Goal: Navigation & Orientation: Find specific page/section

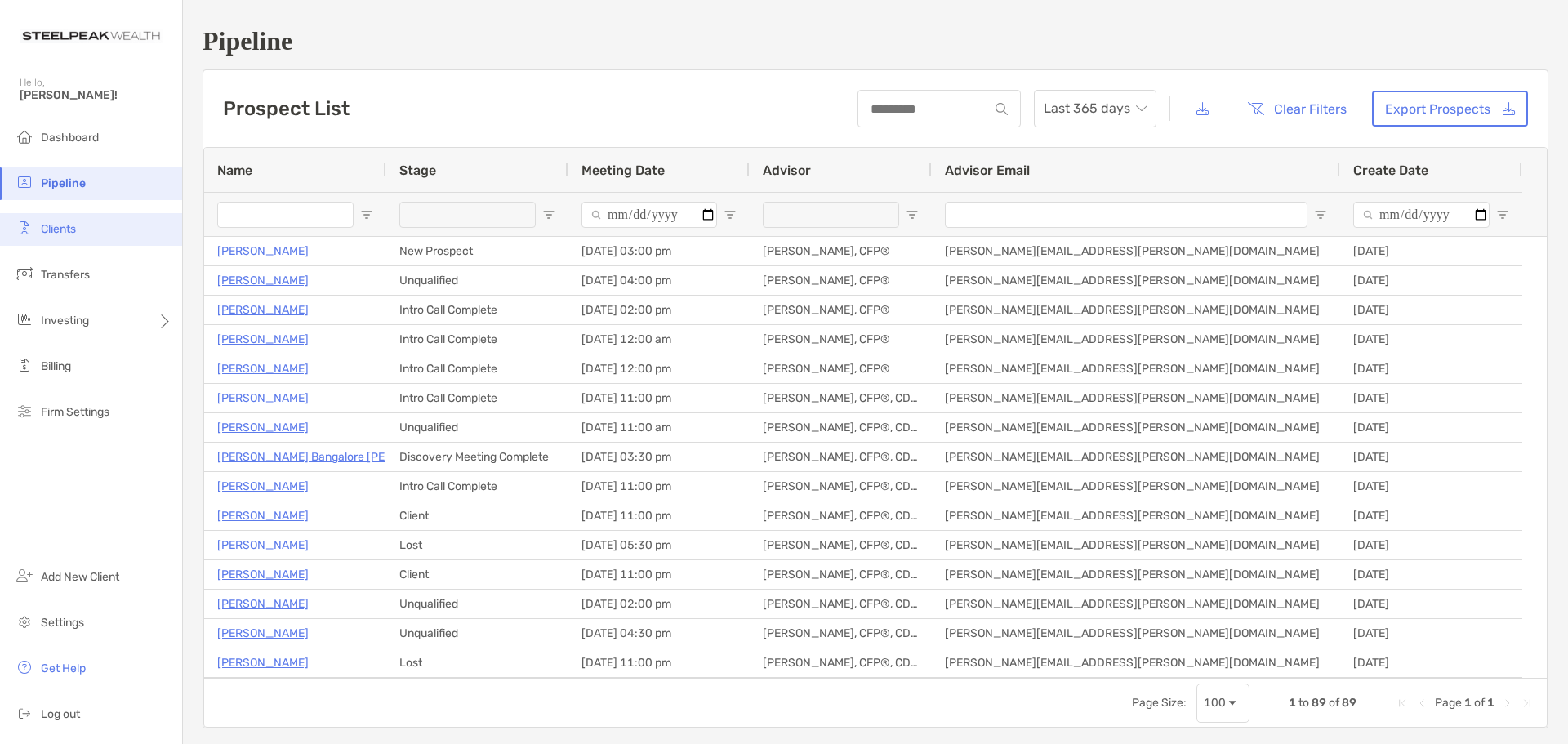
click at [58, 234] on span "Clients" at bounding box center [58, 229] width 35 height 14
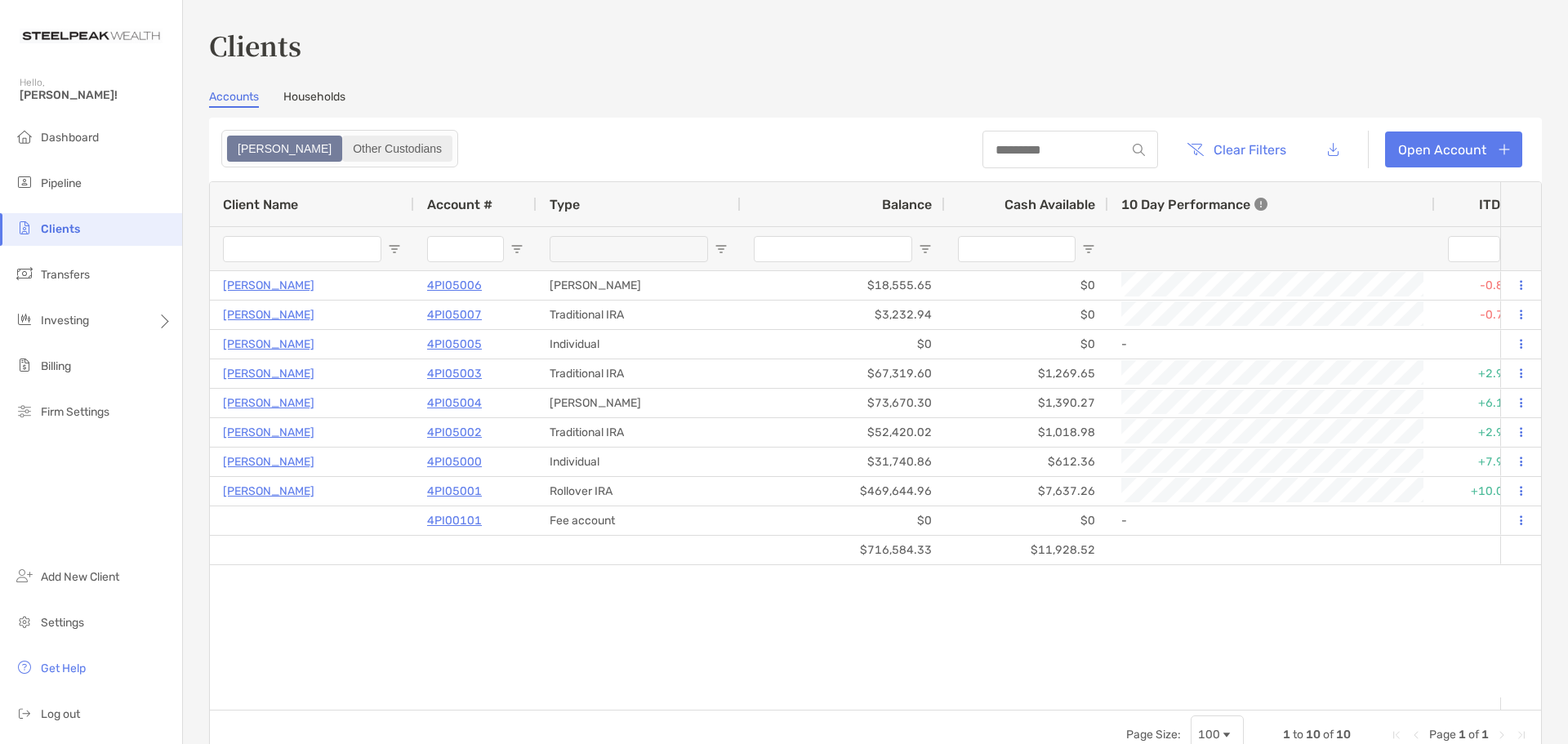
click at [344, 156] on div "Other Custodians" at bounding box center [397, 149] width 107 height 23
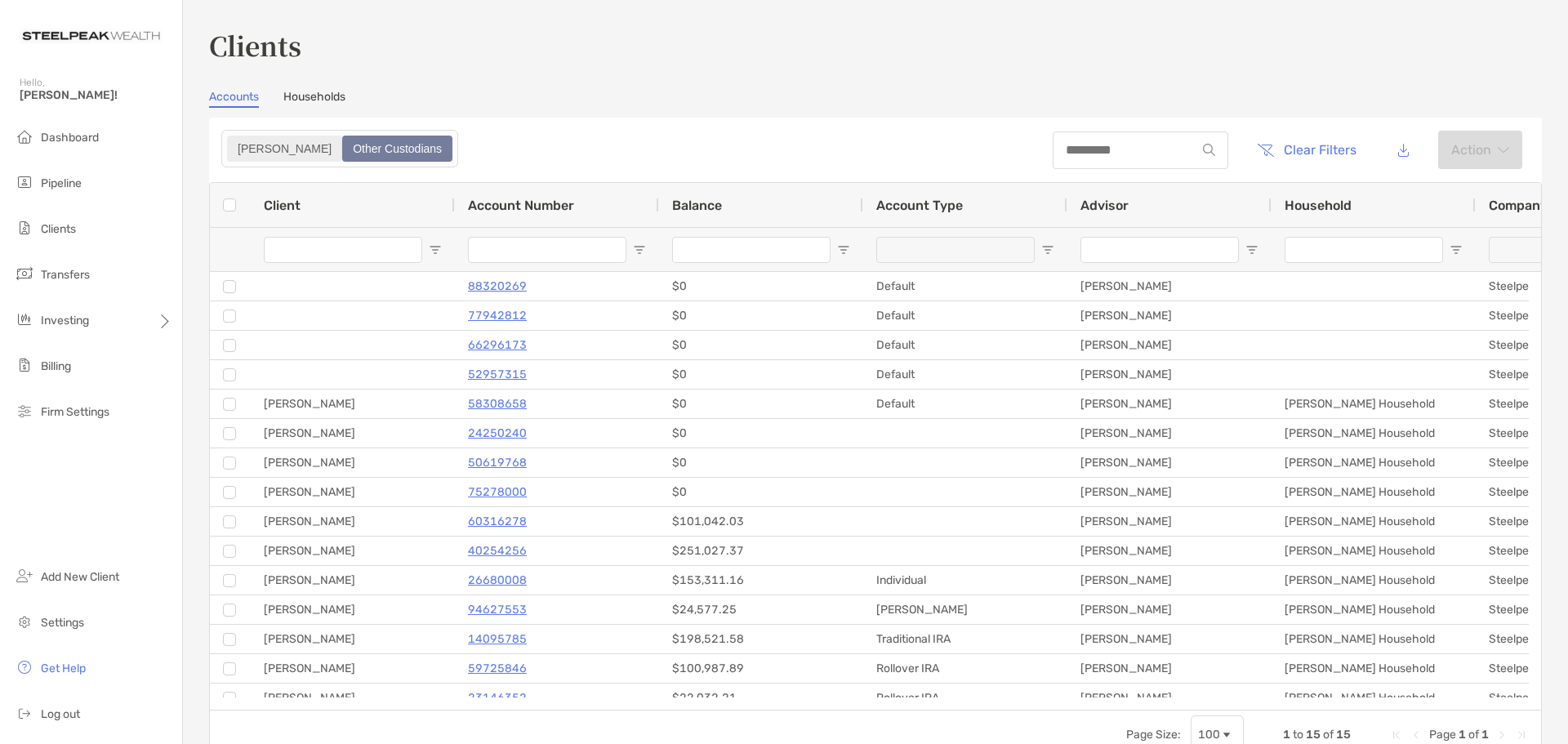
click at [249, 144] on div "[PERSON_NAME]" at bounding box center [284, 149] width 112 height 23
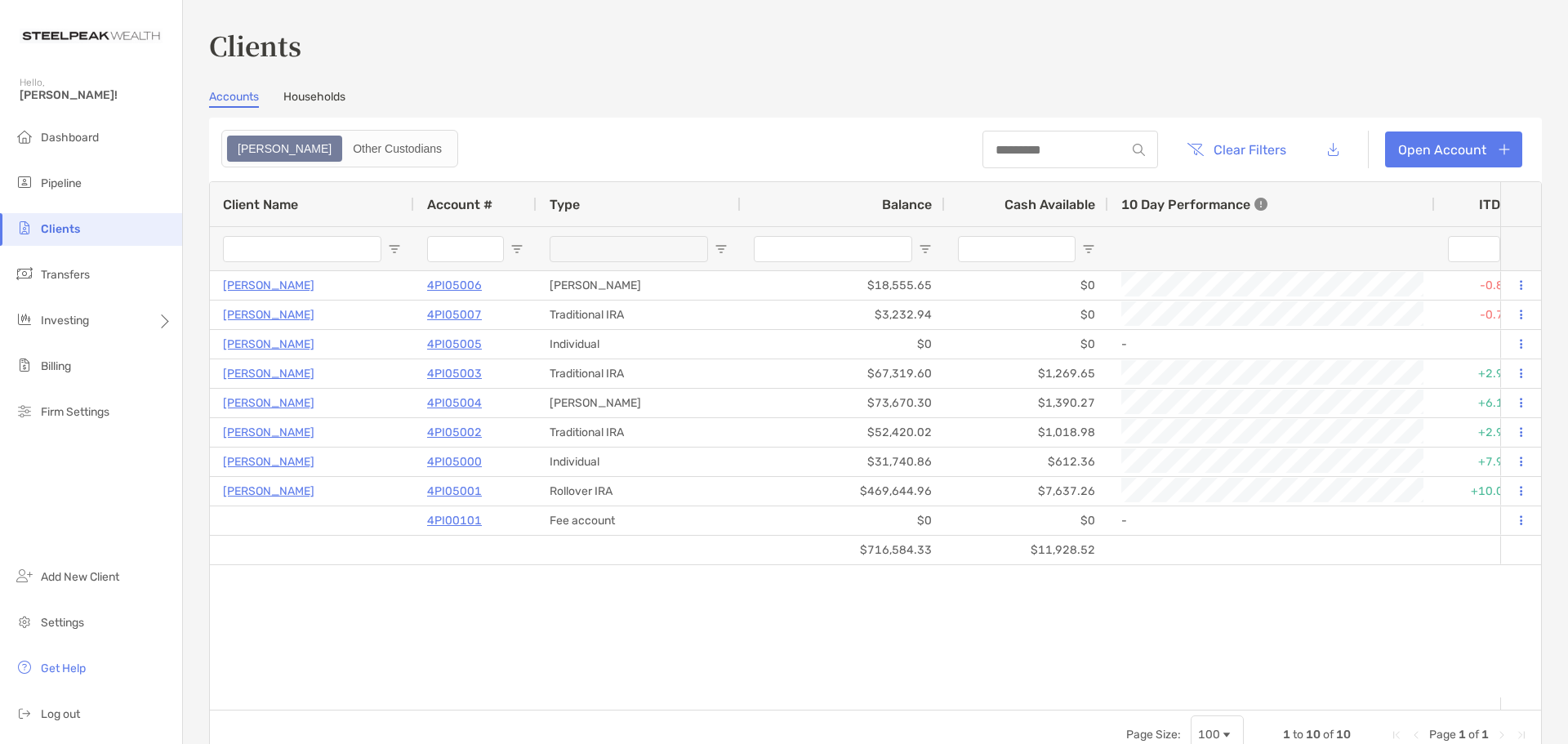
click at [326, 94] on link "Households" at bounding box center [314, 99] width 62 height 18
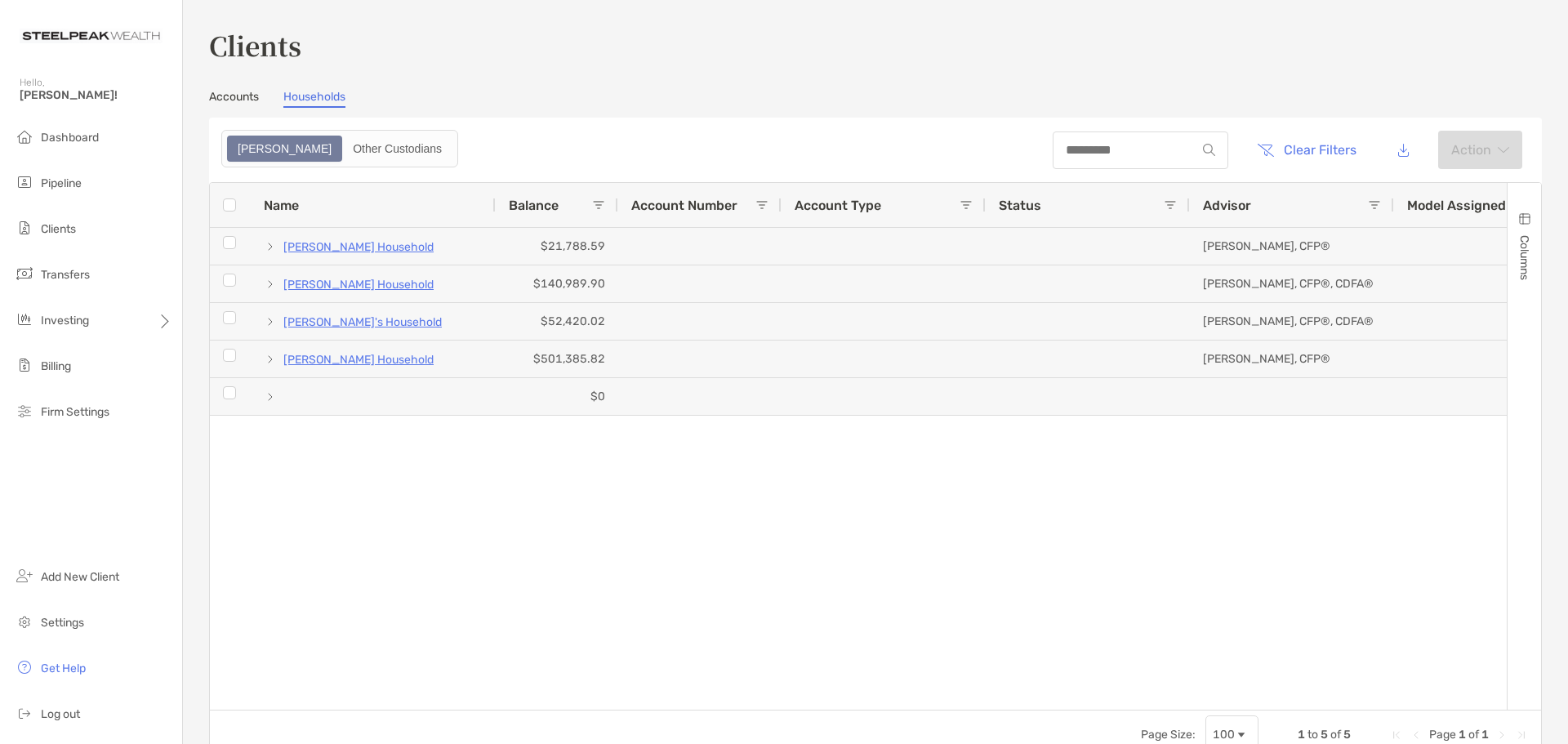
click at [230, 95] on link "Accounts" at bounding box center [234, 99] width 50 height 18
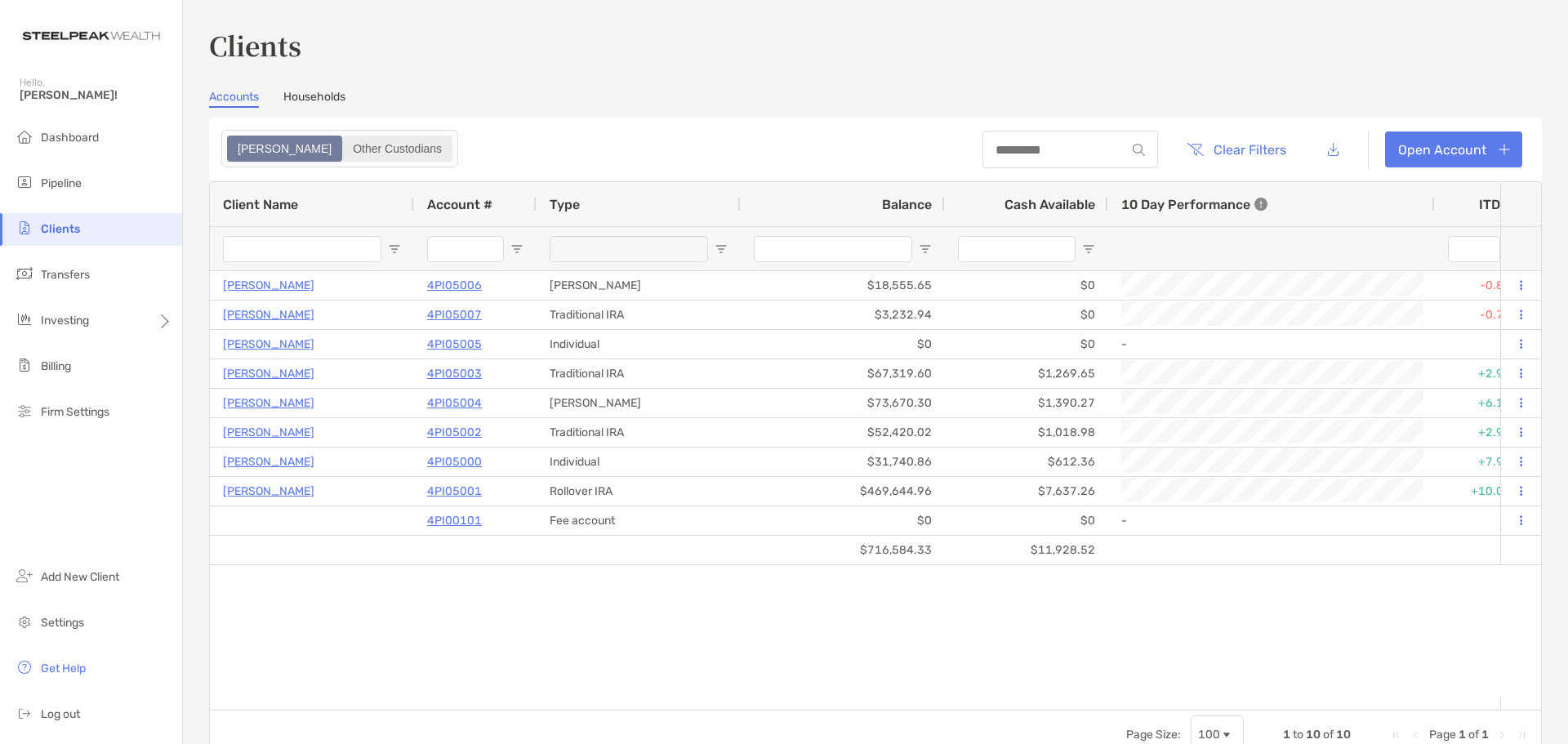
click at [344, 146] on div "Other Custodians" at bounding box center [397, 149] width 107 height 23
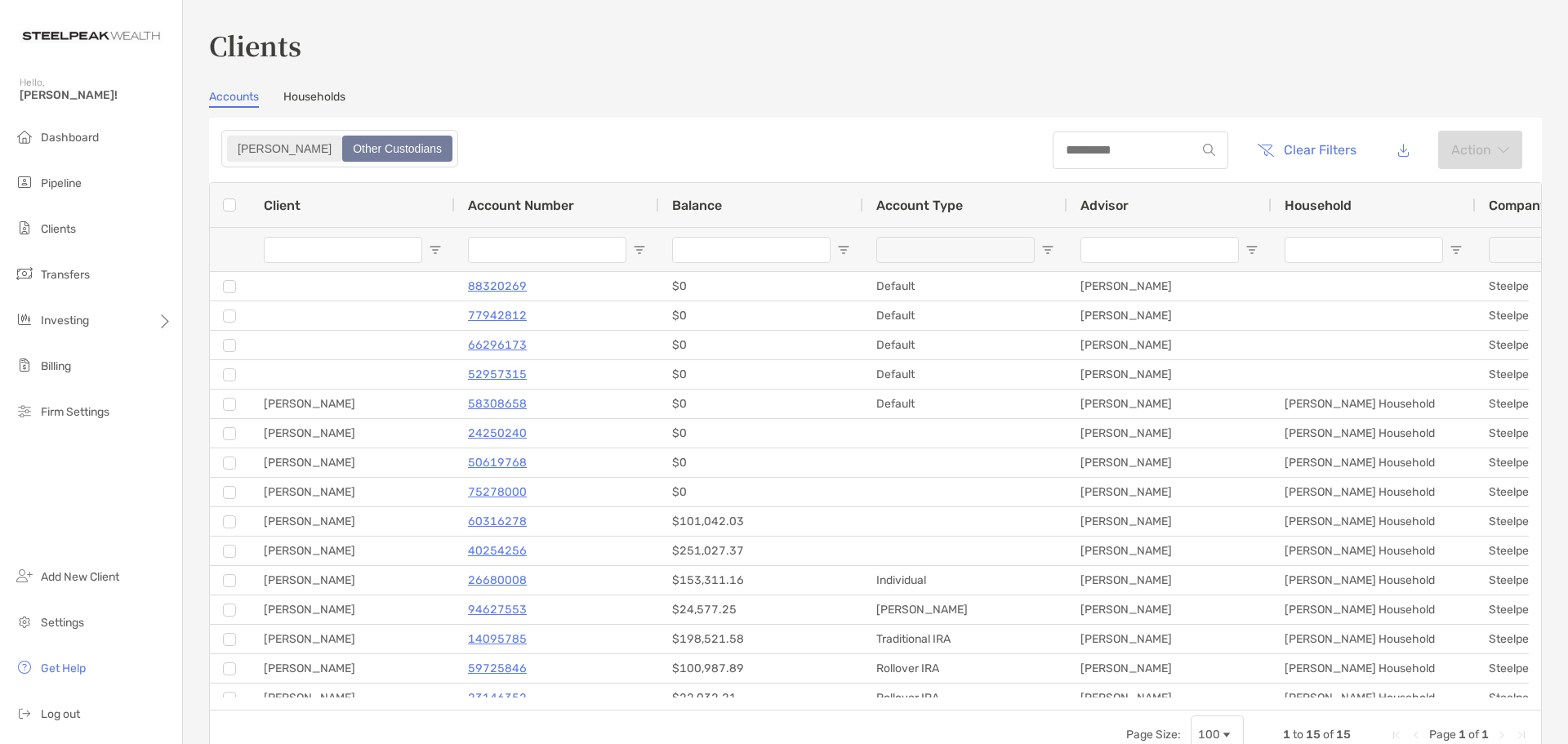
click at [235, 154] on div "[PERSON_NAME]" at bounding box center [284, 149] width 112 height 23
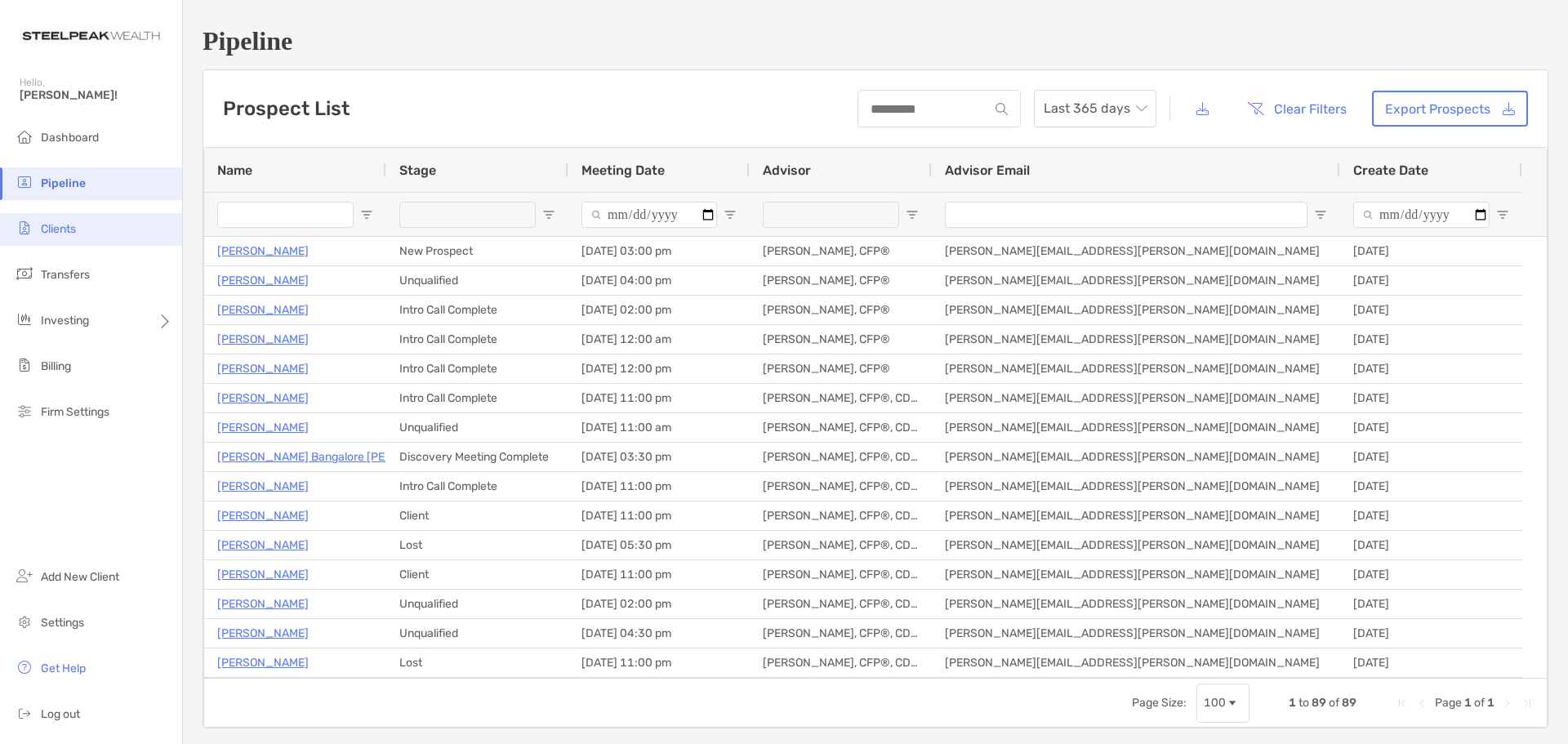
click at [70, 230] on span "Clients" at bounding box center [58, 229] width 35 height 14
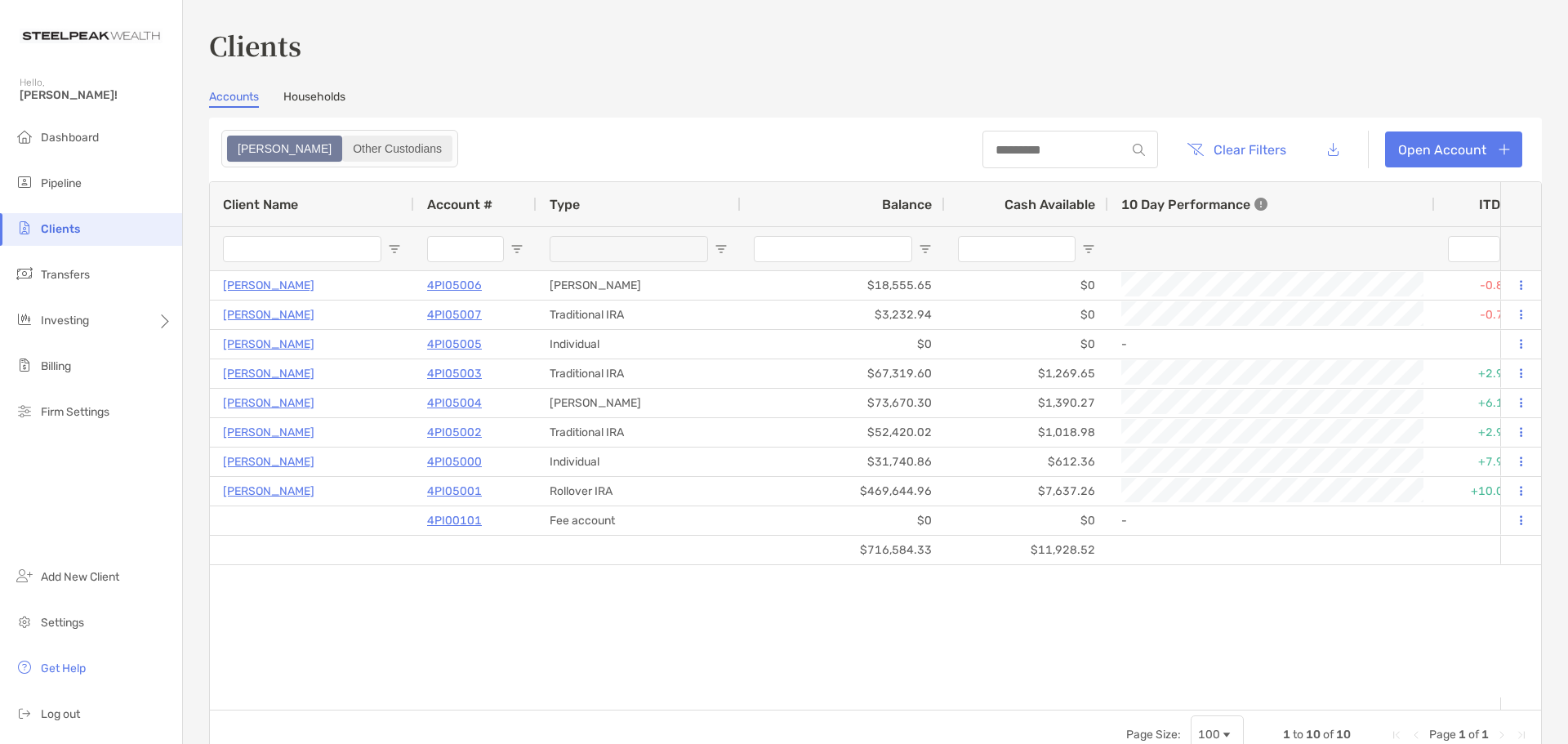
click at [344, 141] on div "Other Custodians" at bounding box center [397, 149] width 107 height 23
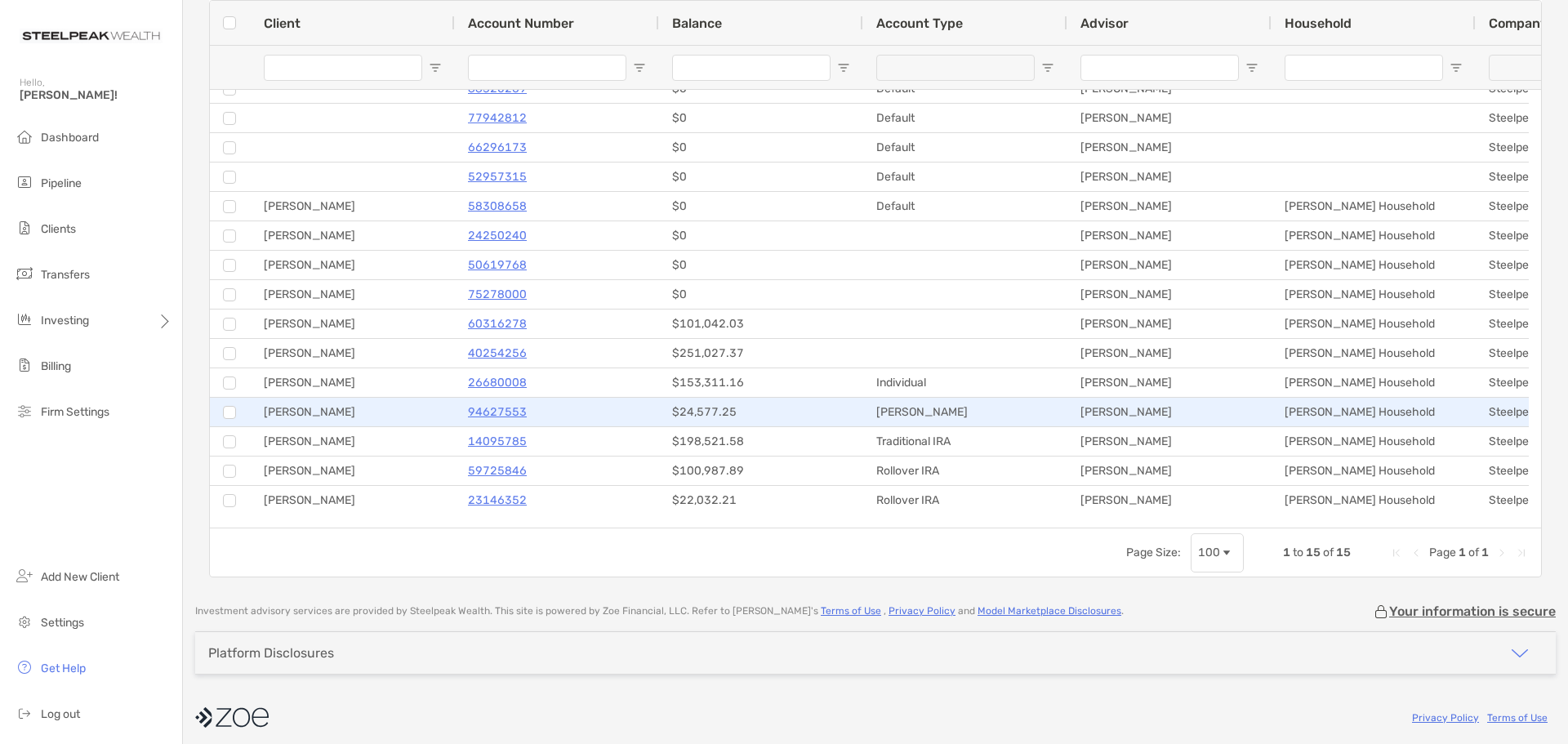
scroll to position [190, 0]
